Goal: Check status: Check status

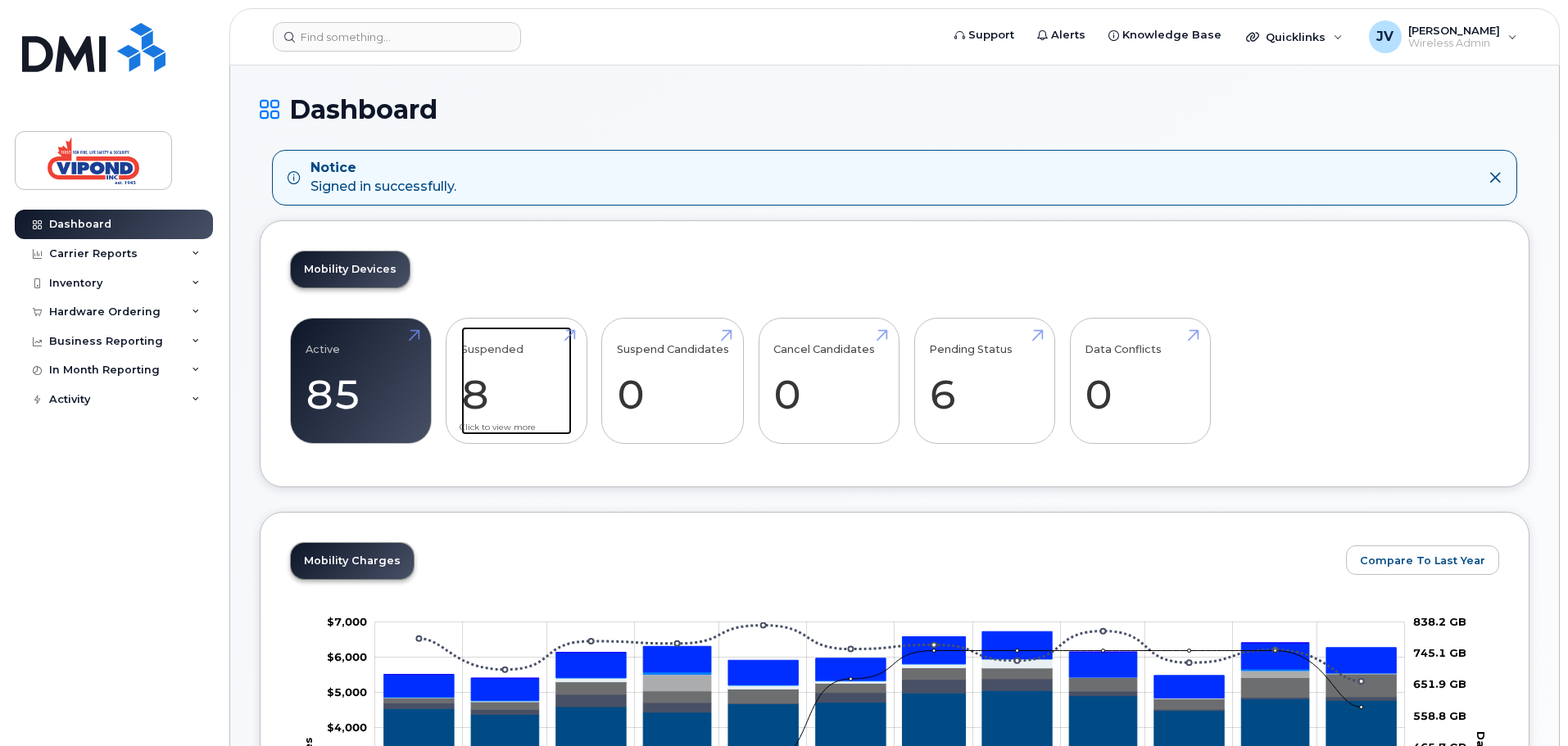
click at [517, 341] on link "Suspended 8 -11%" at bounding box center [516, 380] width 111 height 108
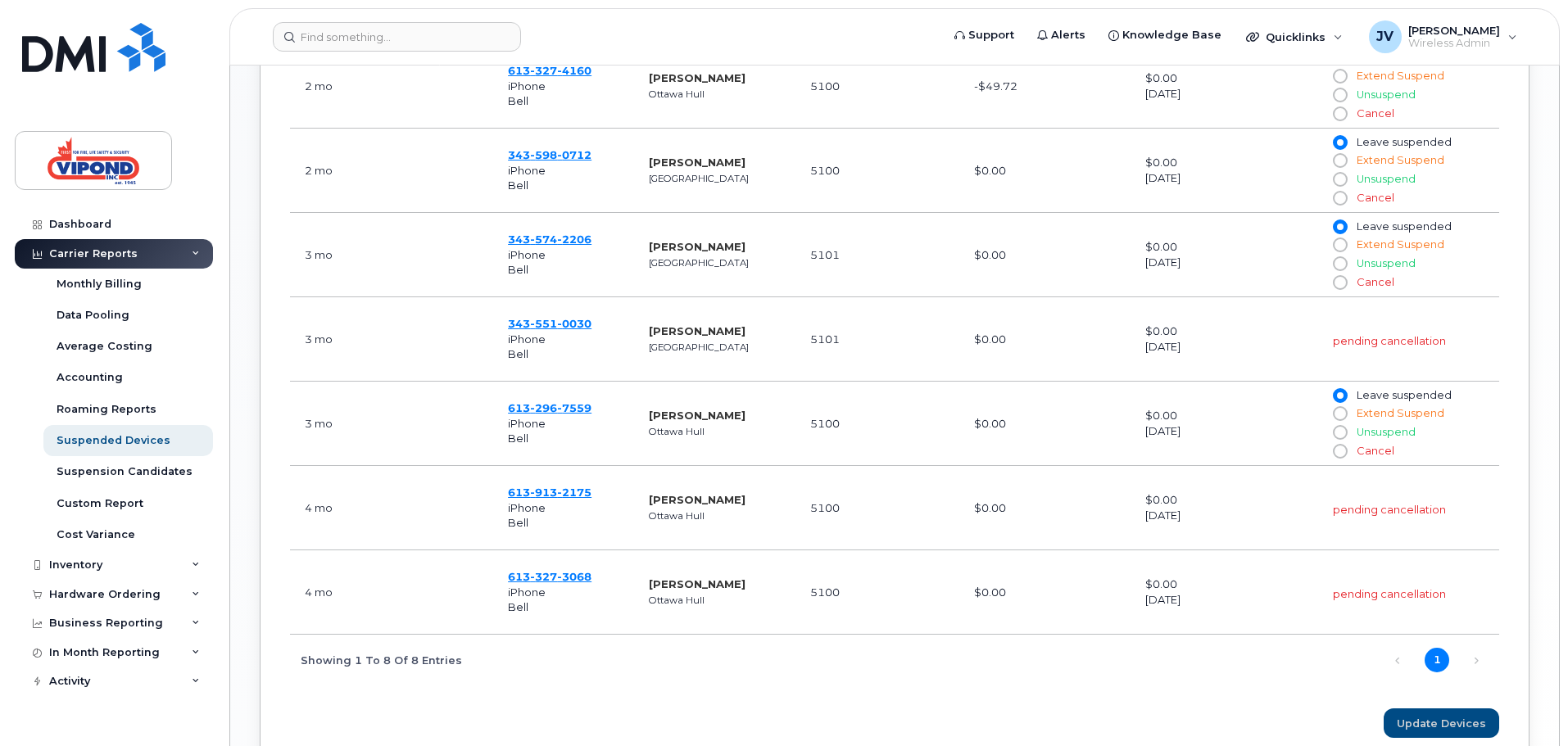
scroll to position [819, 0]
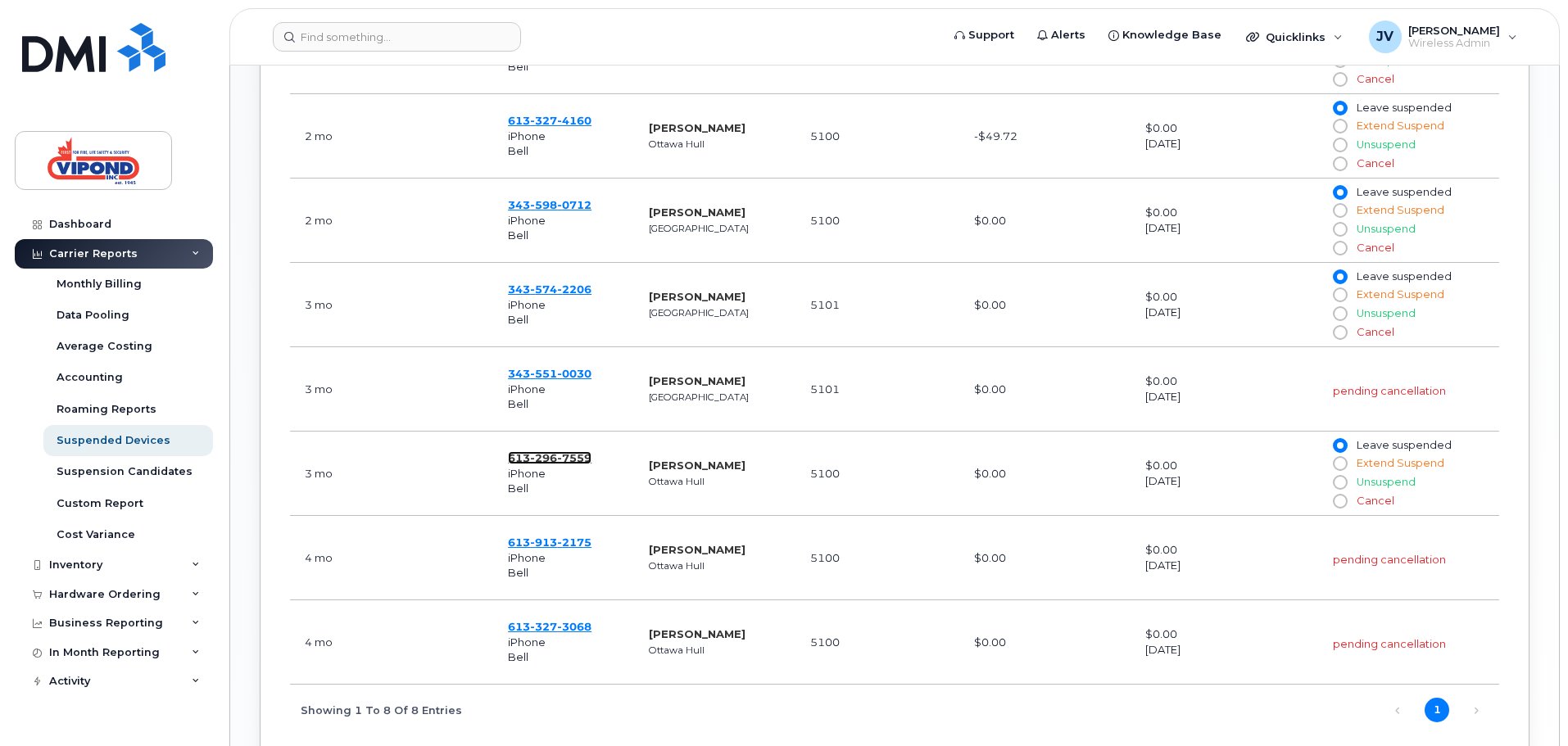
click at [560, 459] on span "7559" at bounding box center [574, 457] width 35 height 13
